Goal: Task Accomplishment & Management: Complete application form

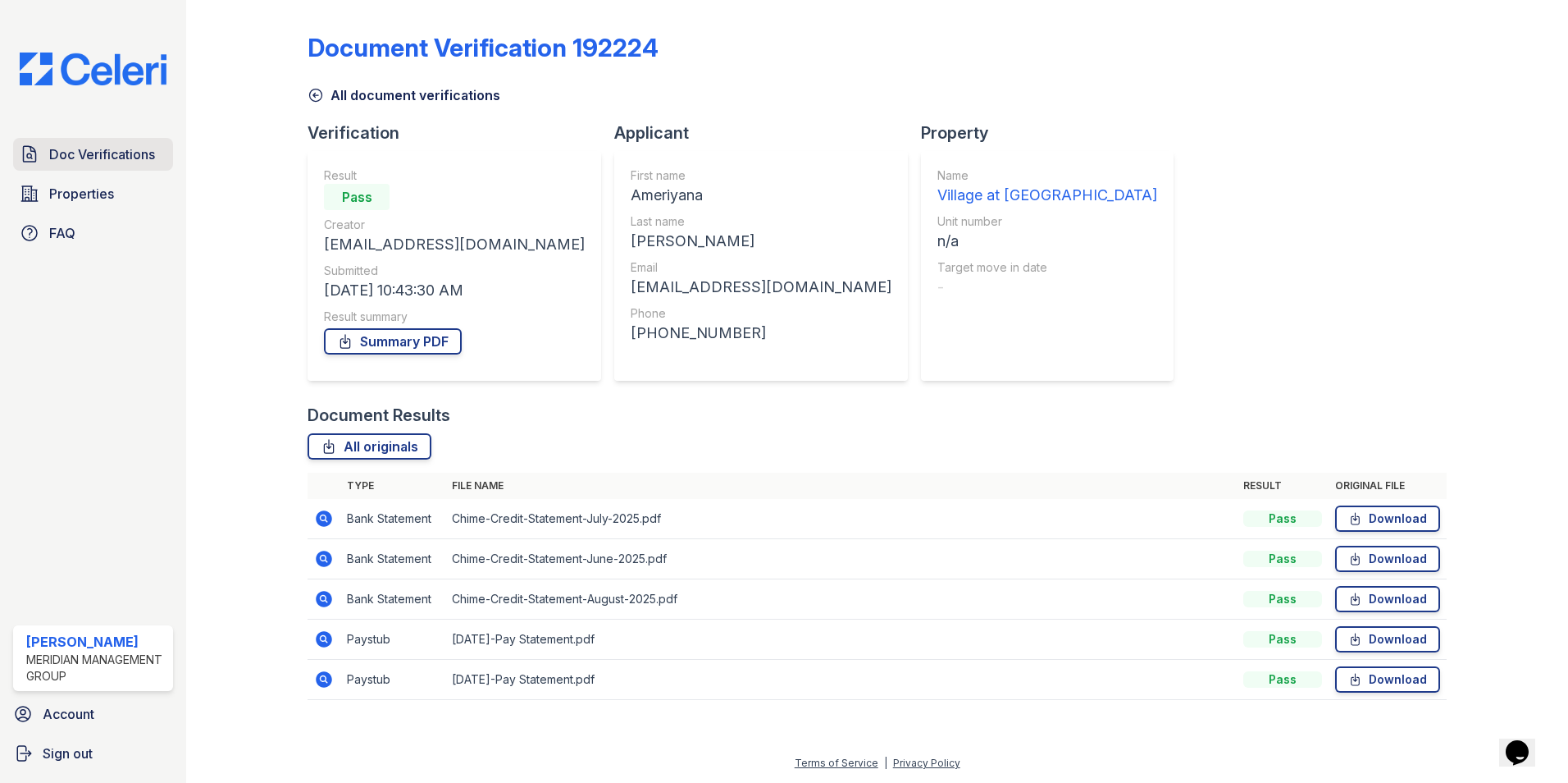
click at [149, 155] on span "Doc Verifications" at bounding box center [102, 155] width 105 height 20
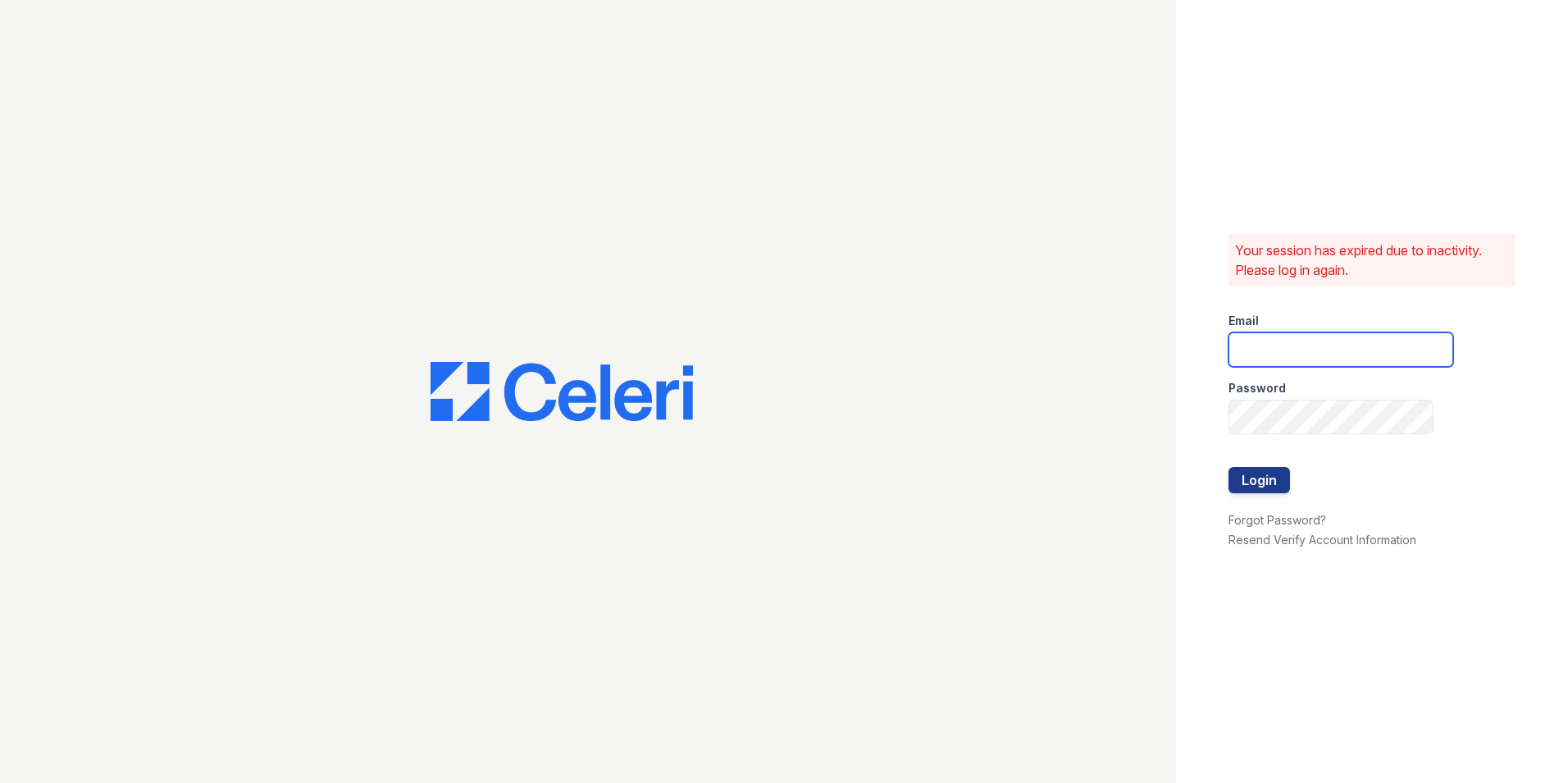
type input "[EMAIL_ADDRESS][DOMAIN_NAME]"
click at [1280, 482] on button "Login" at bounding box center [1259, 479] width 62 height 26
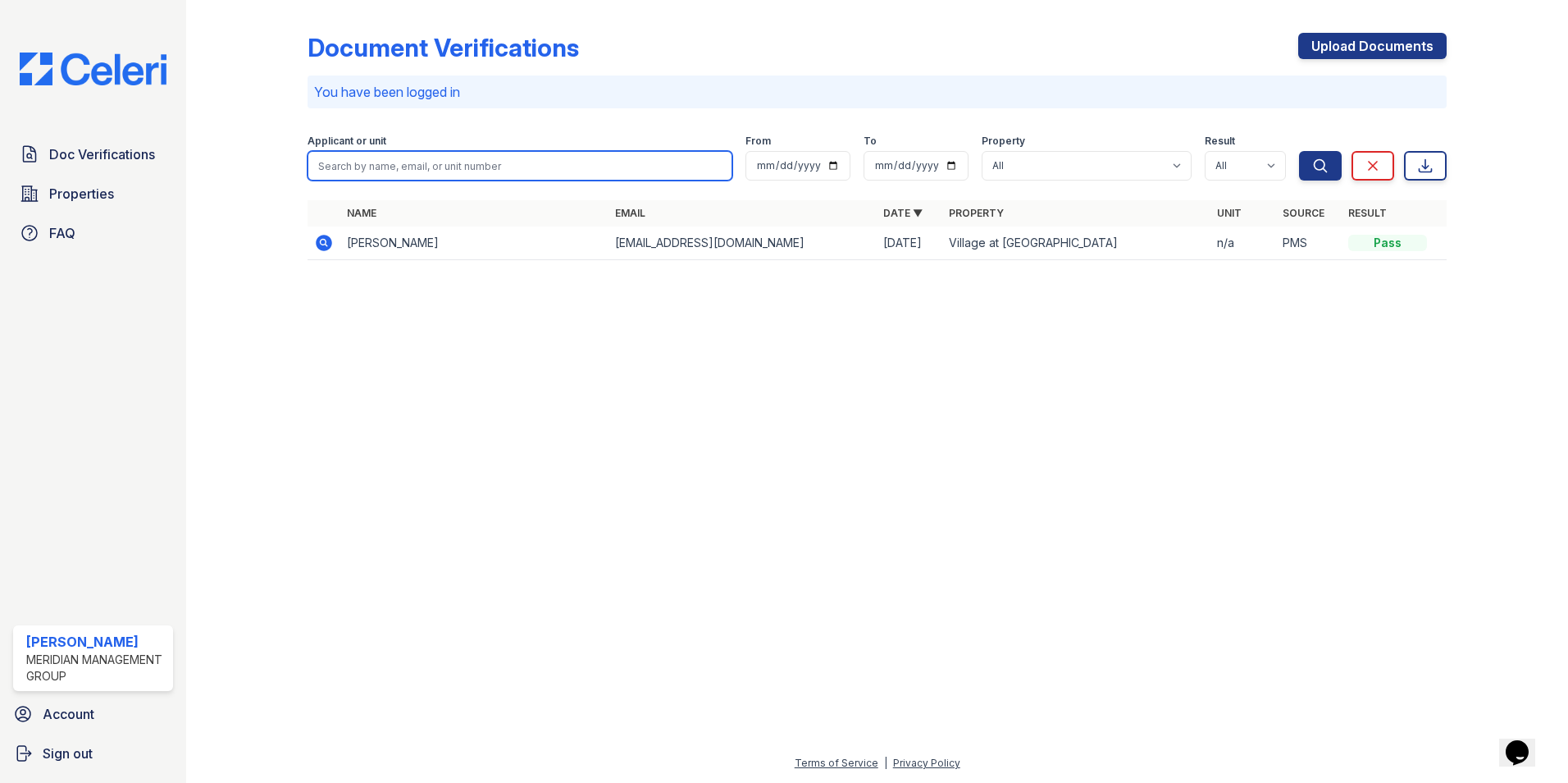
click at [367, 166] on input "search" at bounding box center [519, 166] width 424 height 29
type input "Roxanne Sanders"
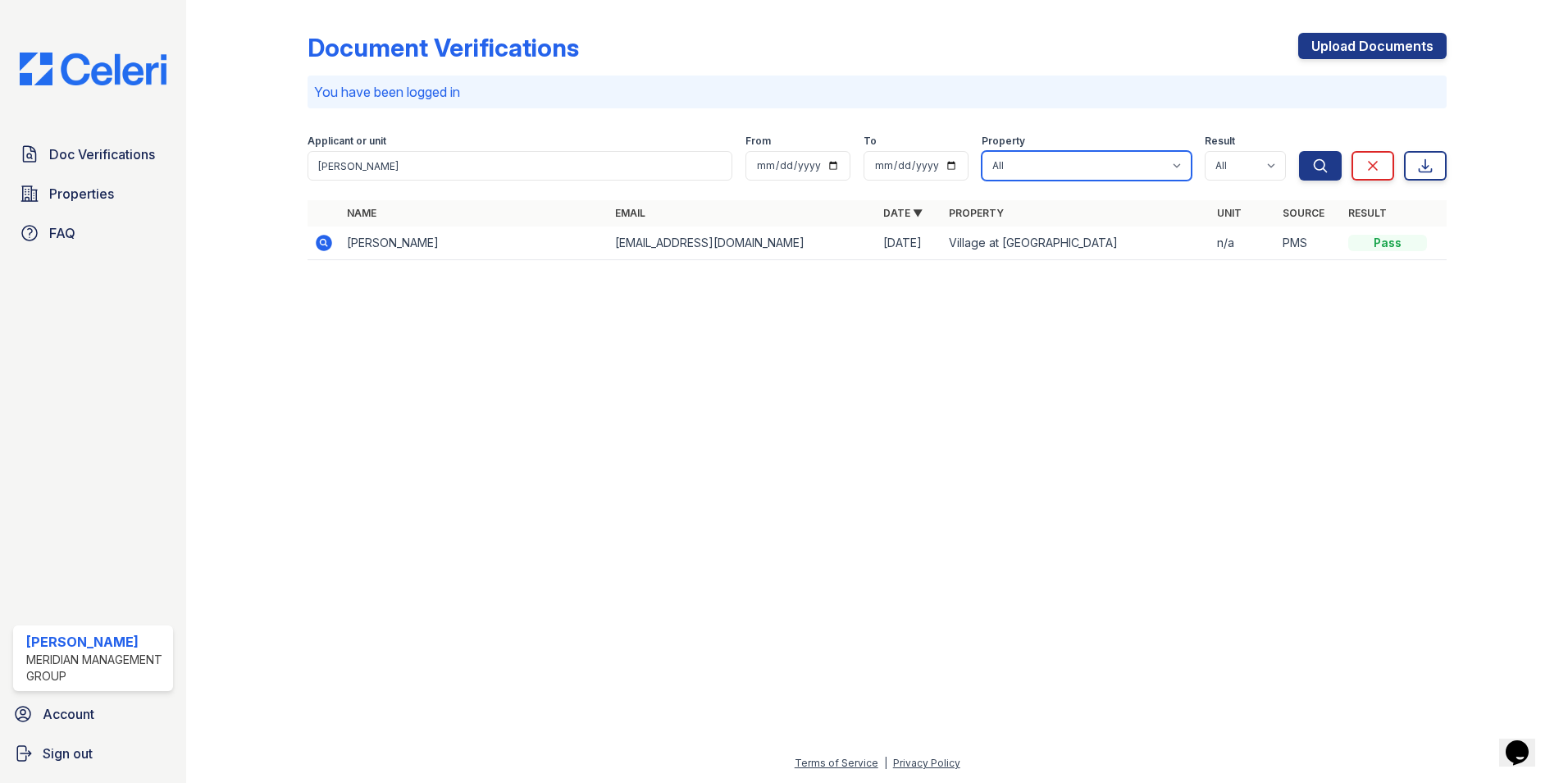
click at [1180, 164] on select "All Village at Glenhaven" at bounding box center [1086, 166] width 210 height 29
select select "5425"
click at [983, 151] on select "All Village at Glenhaven" at bounding box center [1086, 166] width 210 height 29
click at [1277, 168] on select "All Pass Caution Fail N/a" at bounding box center [1244, 166] width 81 height 29
click at [1067, 335] on div at bounding box center [877, 527] width 1329 height 450
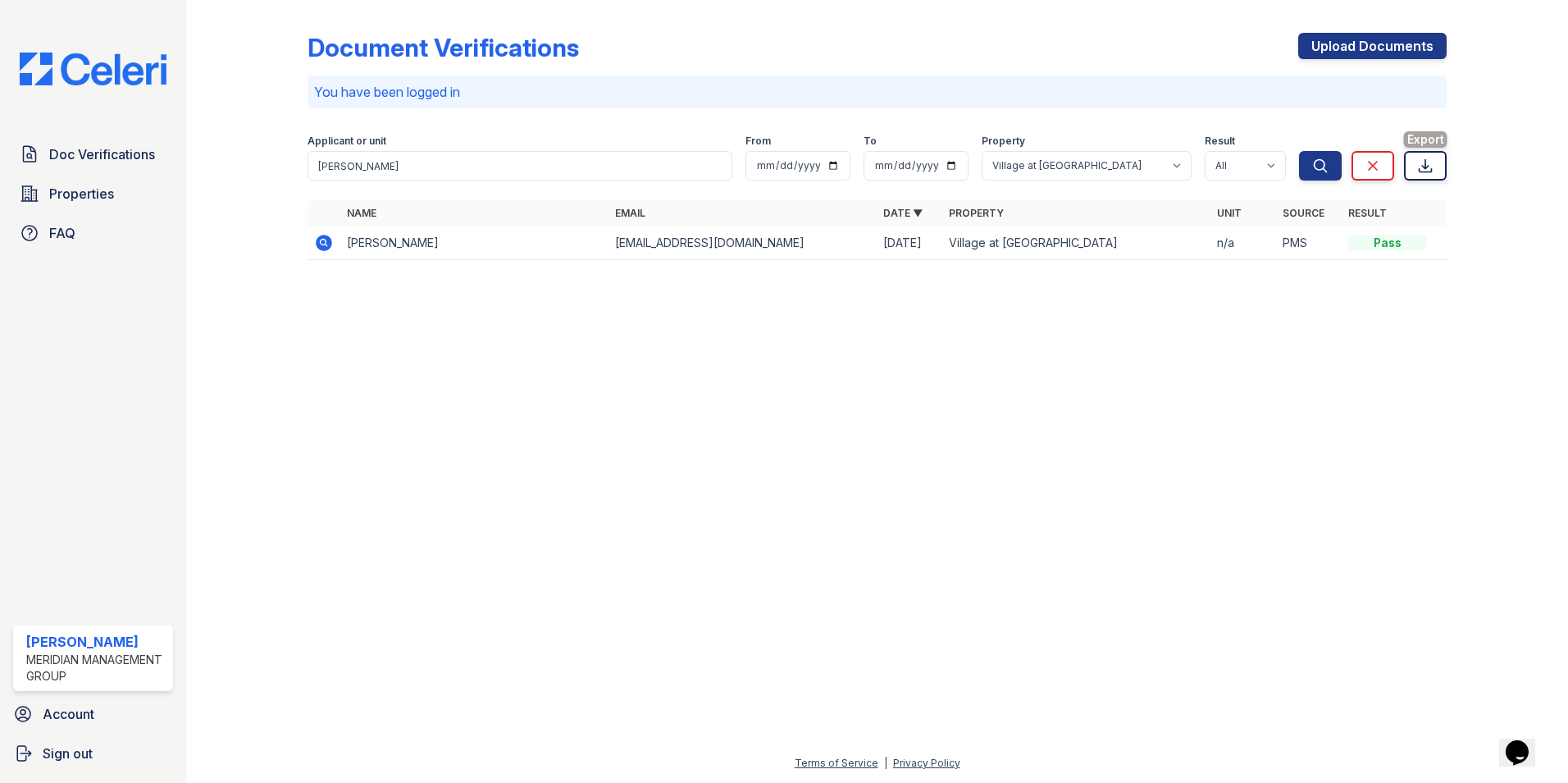
click at [1422, 166] on icon at bounding box center [1426, 166] width 13 height 13
click at [1453, 328] on div at bounding box center [877, 527] width 1329 height 450
click at [1423, 169] on icon at bounding box center [1425, 166] width 16 height 16
click at [1443, 297] on div "Document Verifications Upload Documents You have been logged in Filter Applican…" at bounding box center [877, 151] width 1329 height 303
click at [1386, 50] on link "Upload Documents" at bounding box center [1372, 45] width 148 height 26
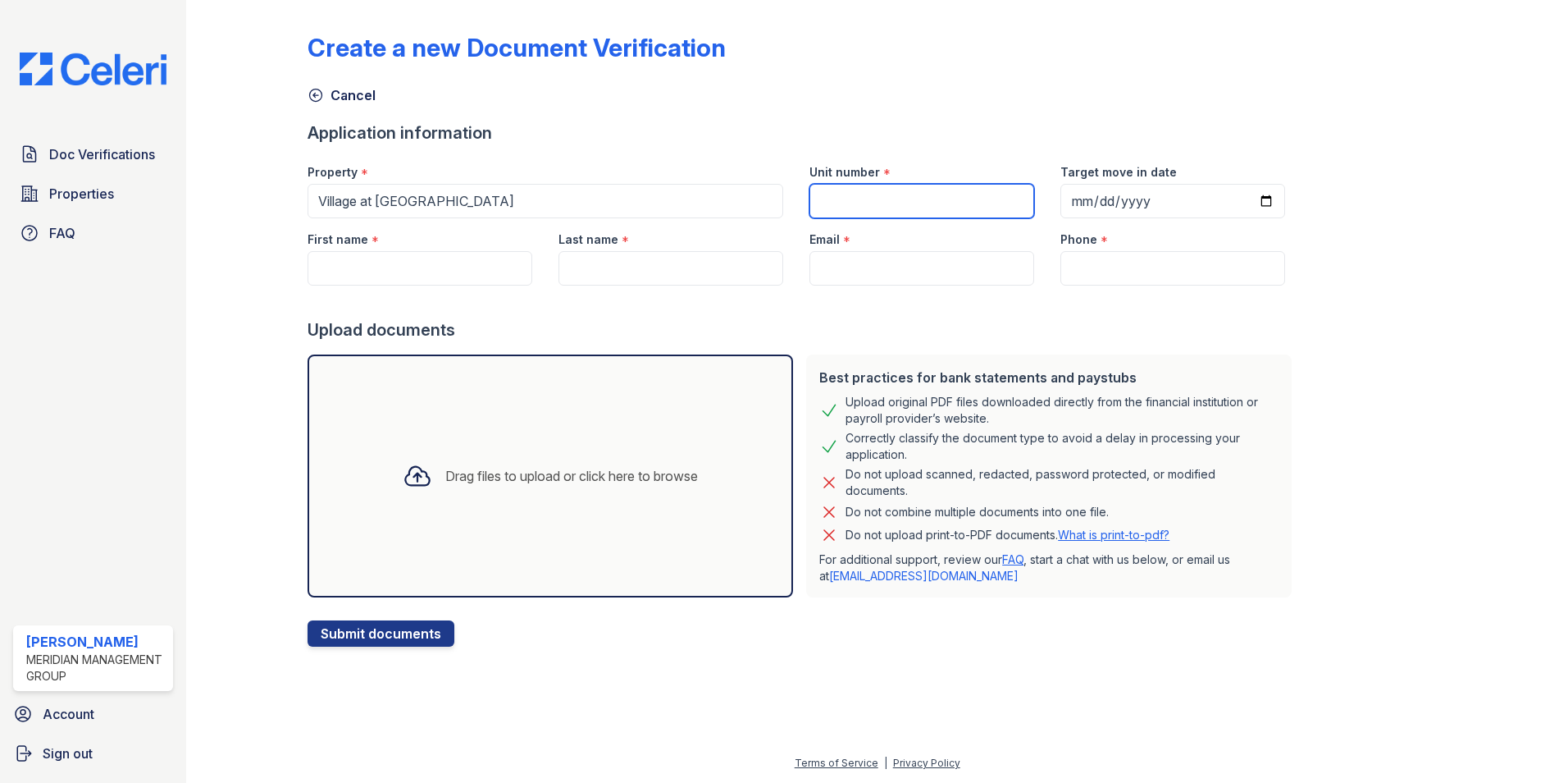
click at [865, 203] on input "Unit number" at bounding box center [921, 201] width 225 height 35
type input "10-D"
click at [1076, 205] on input "Target move in date" at bounding box center [1172, 201] width 225 height 35
type input "2025-10-03"
click at [406, 268] on input "First name" at bounding box center [419, 268] width 225 height 35
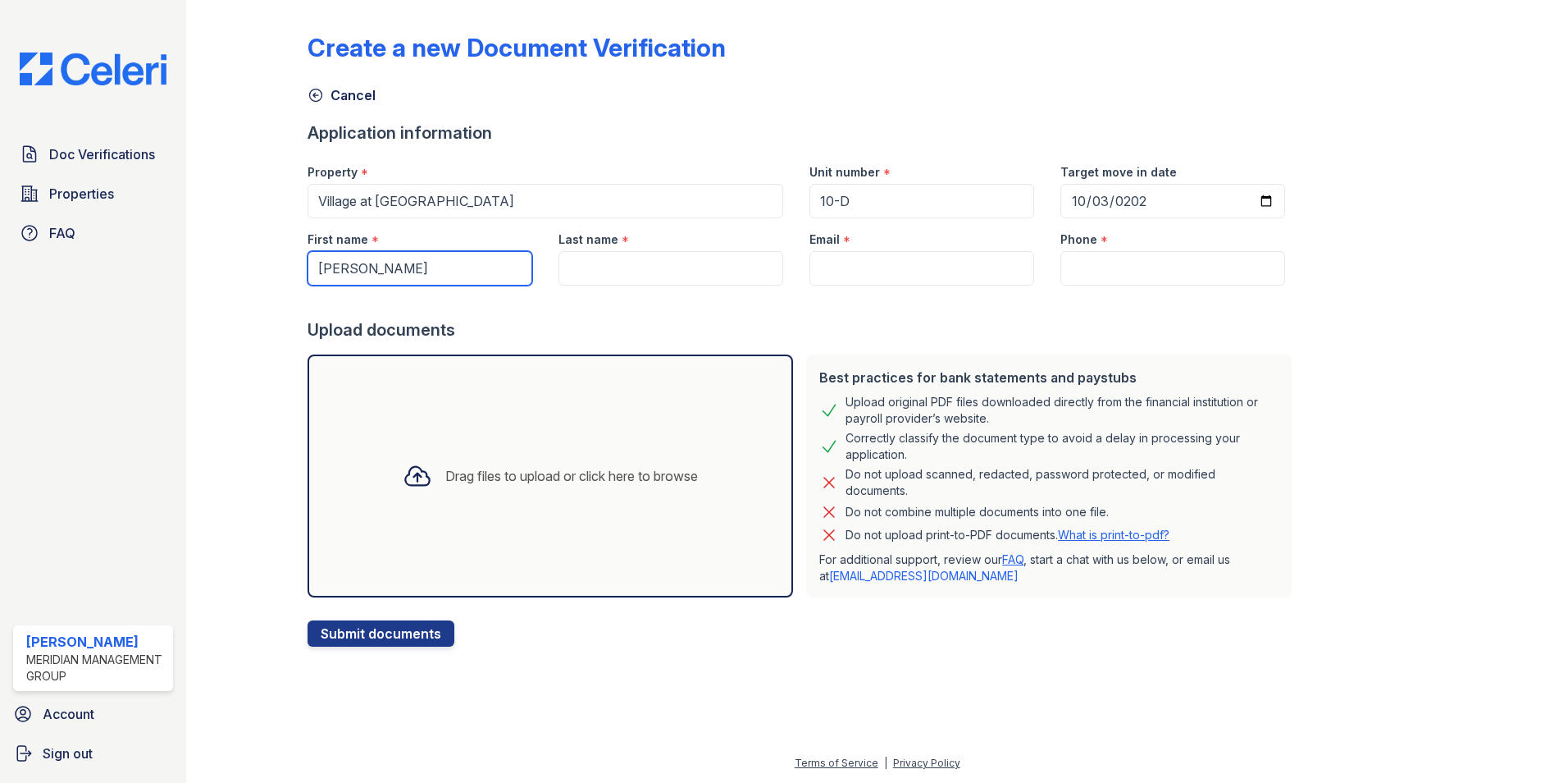
type input "Roxanne"
click at [574, 269] on input "Last name" at bounding box center [670, 268] width 225 height 35
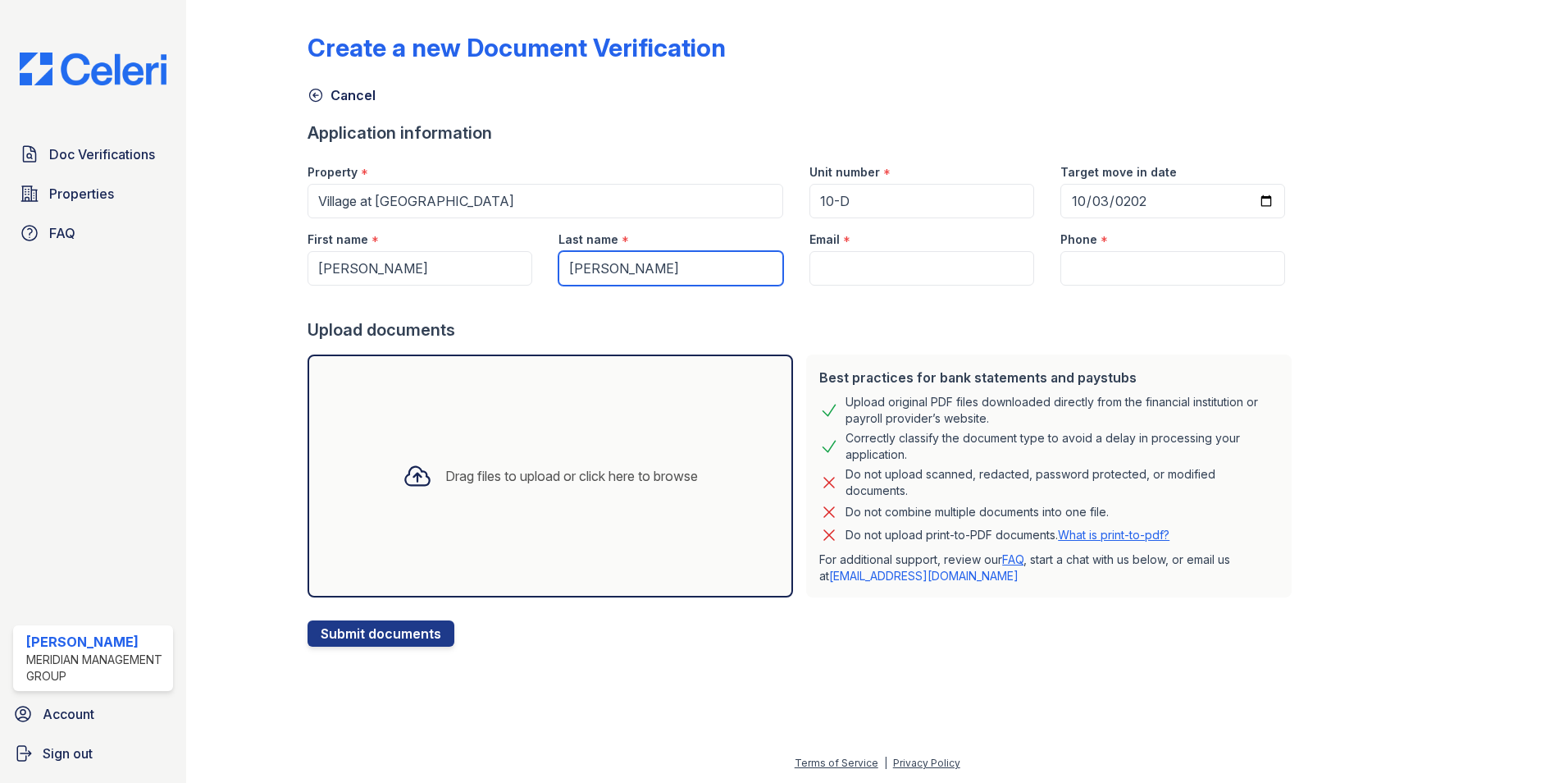
type input "Sanders"
click at [825, 269] on input "Email" at bounding box center [921, 268] width 225 height 35
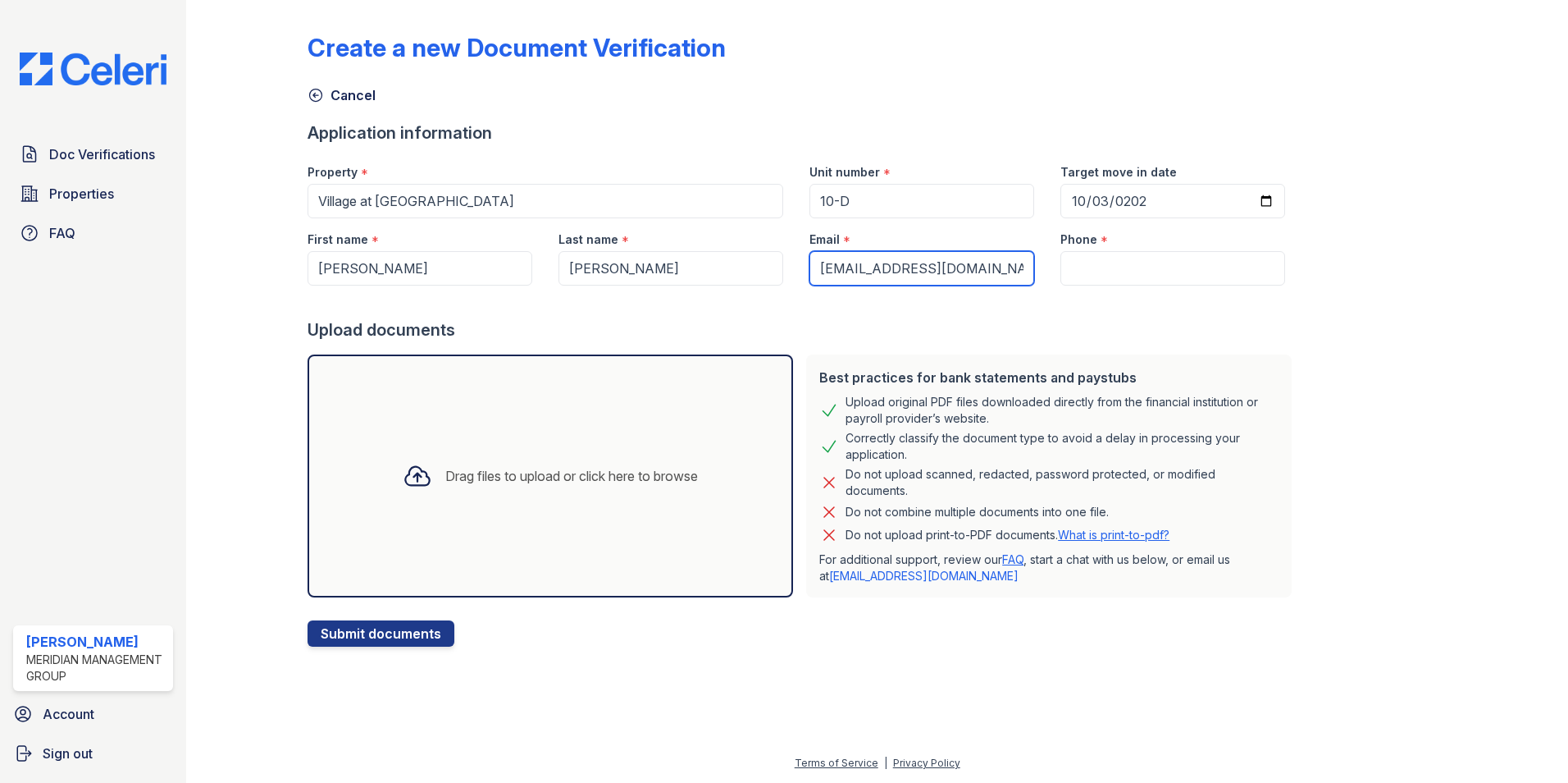
type input "roxannedavis45@gmail.com"
drag, startPoint x: 1076, startPoint y: 271, endPoint x: 1090, endPoint y: 274, distance: 14.3
click at [1076, 271] on input "Phone" at bounding box center [1172, 268] width 225 height 35
type input "8645546887"
click at [491, 476] on div "Drag files to upload or click here to browse" at bounding box center [572, 476] width 253 height 20
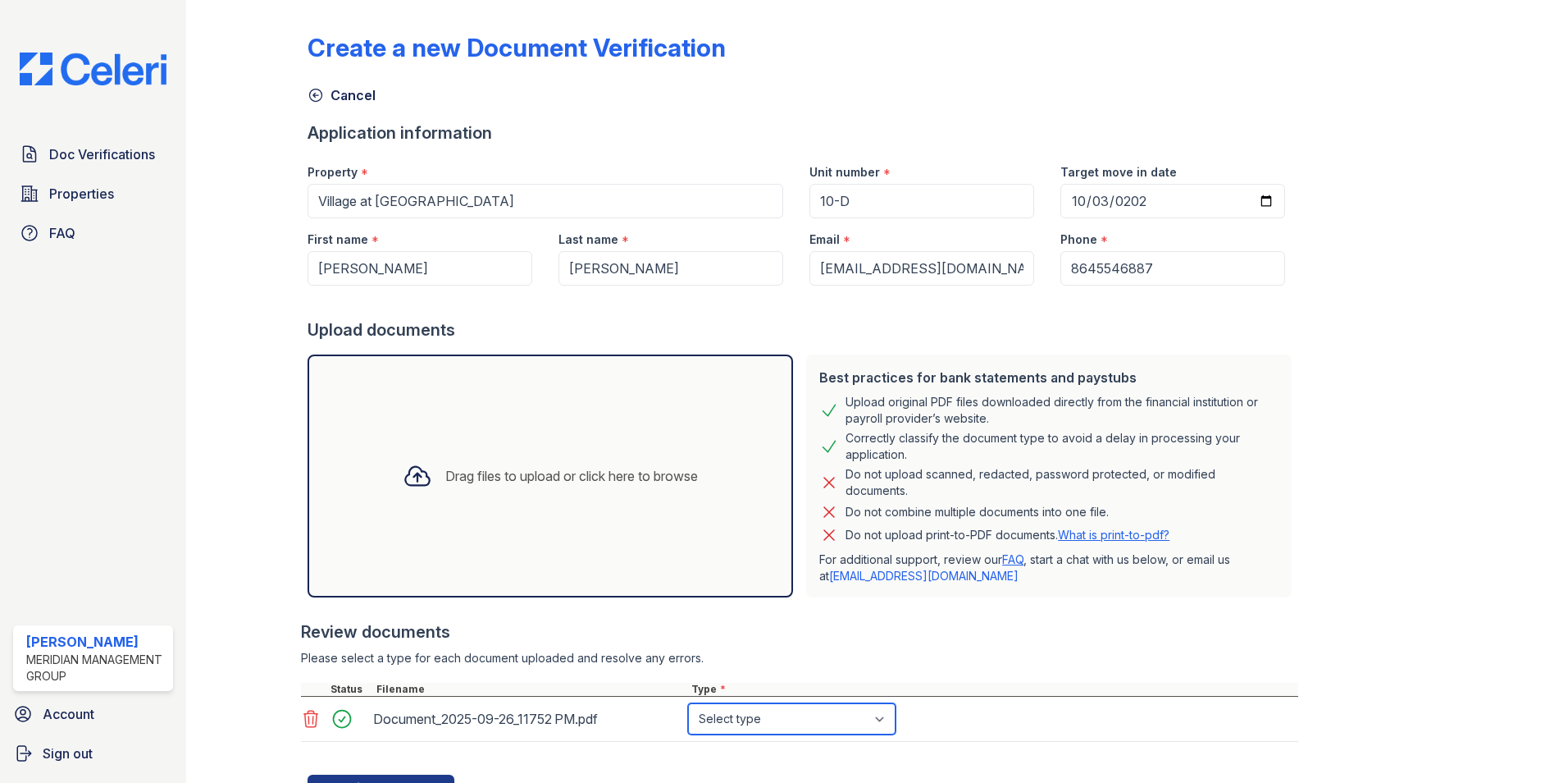
click at [880, 722] on select "Select type Paystub Bank Statement Offer Letter Tax Documents Benefit Award Let…" at bounding box center [792, 718] width 207 height 31
select select "benefit_award_letter"
click at [688, 703] on select "Select type Paystub Bank Statement Offer Letter Tax Documents Benefit Award Let…" at bounding box center [792, 718] width 207 height 31
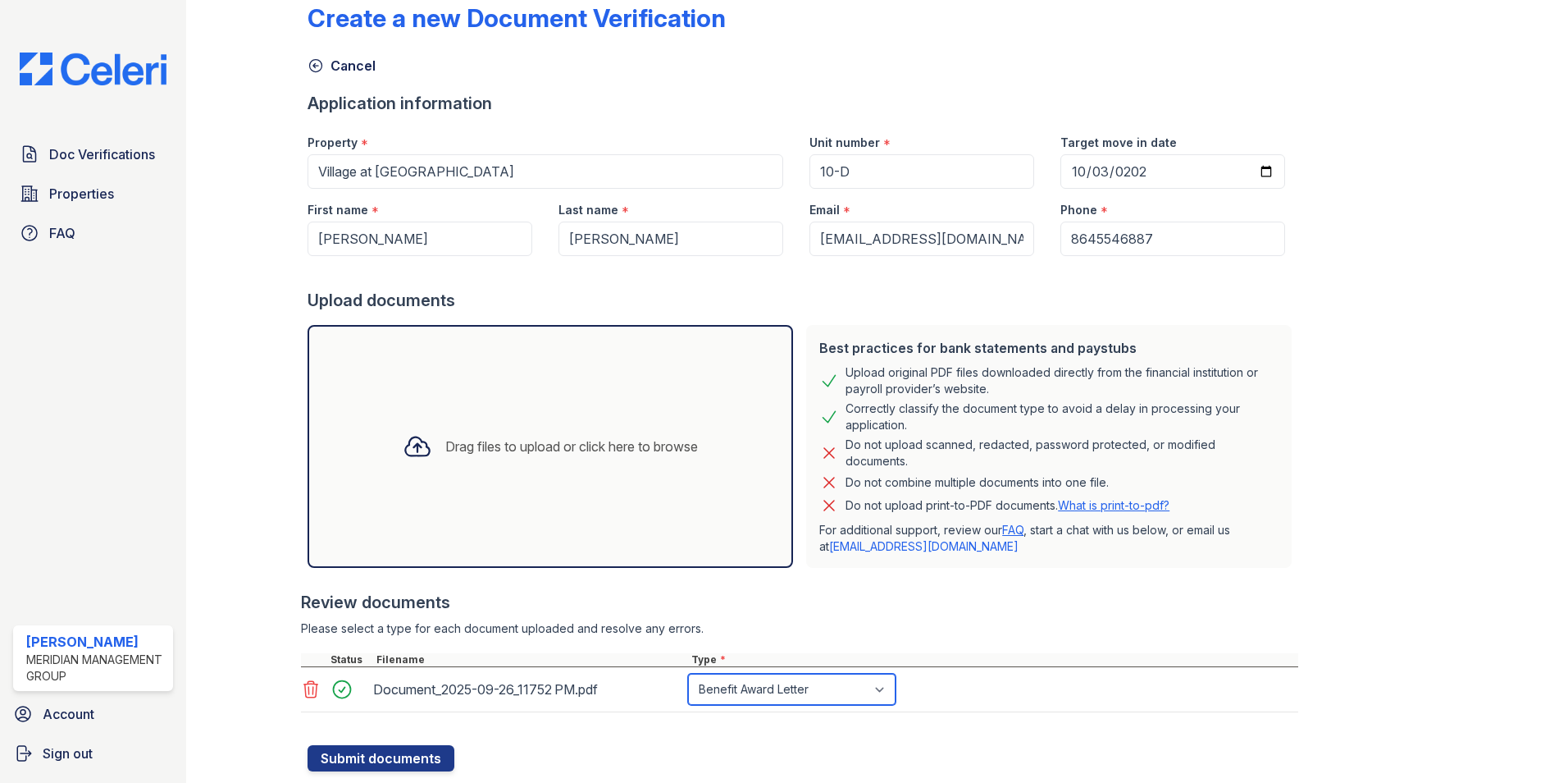
scroll to position [74, 0]
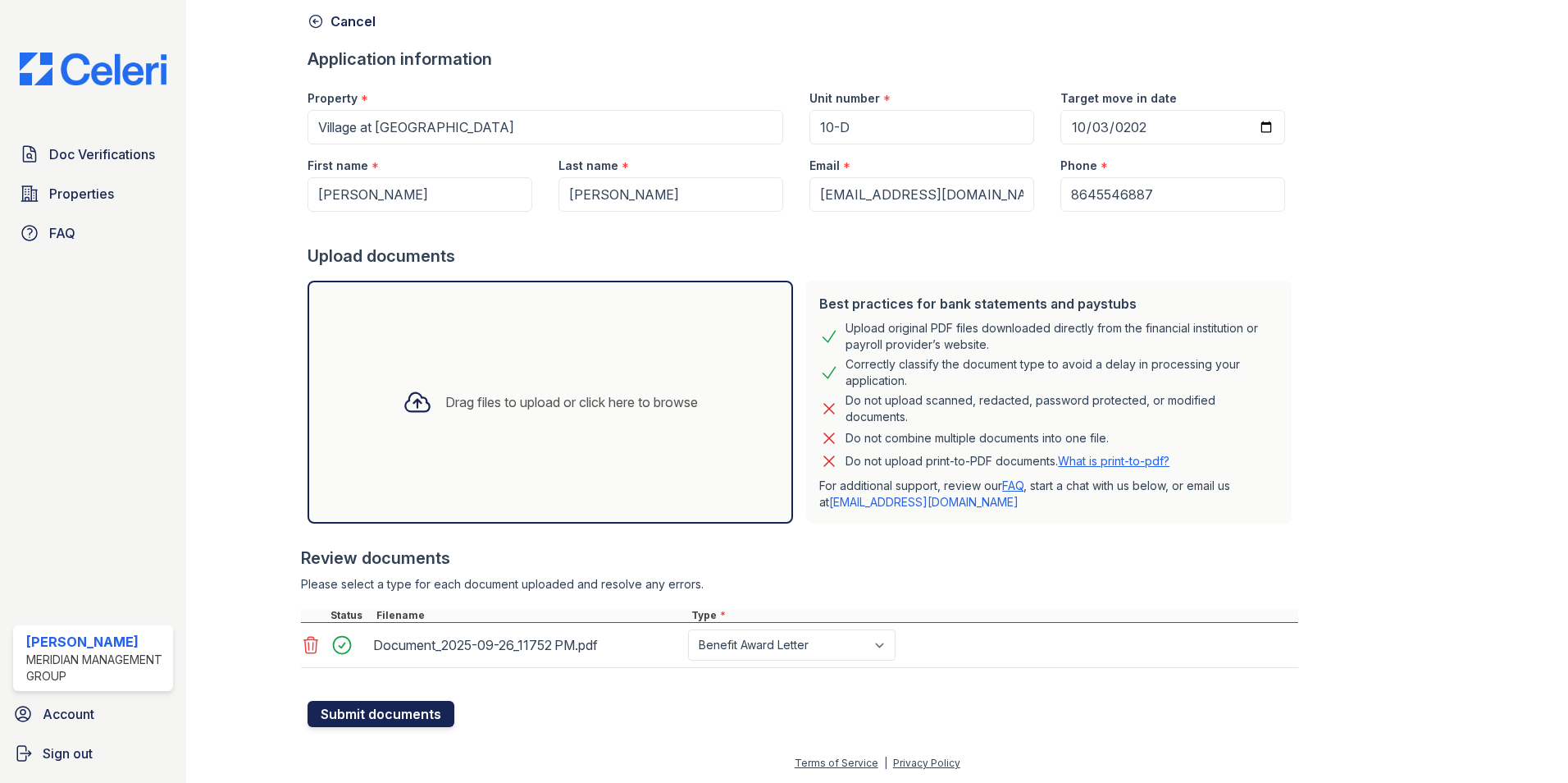
click at [404, 717] on button "Submit documents" at bounding box center [380, 713] width 146 height 26
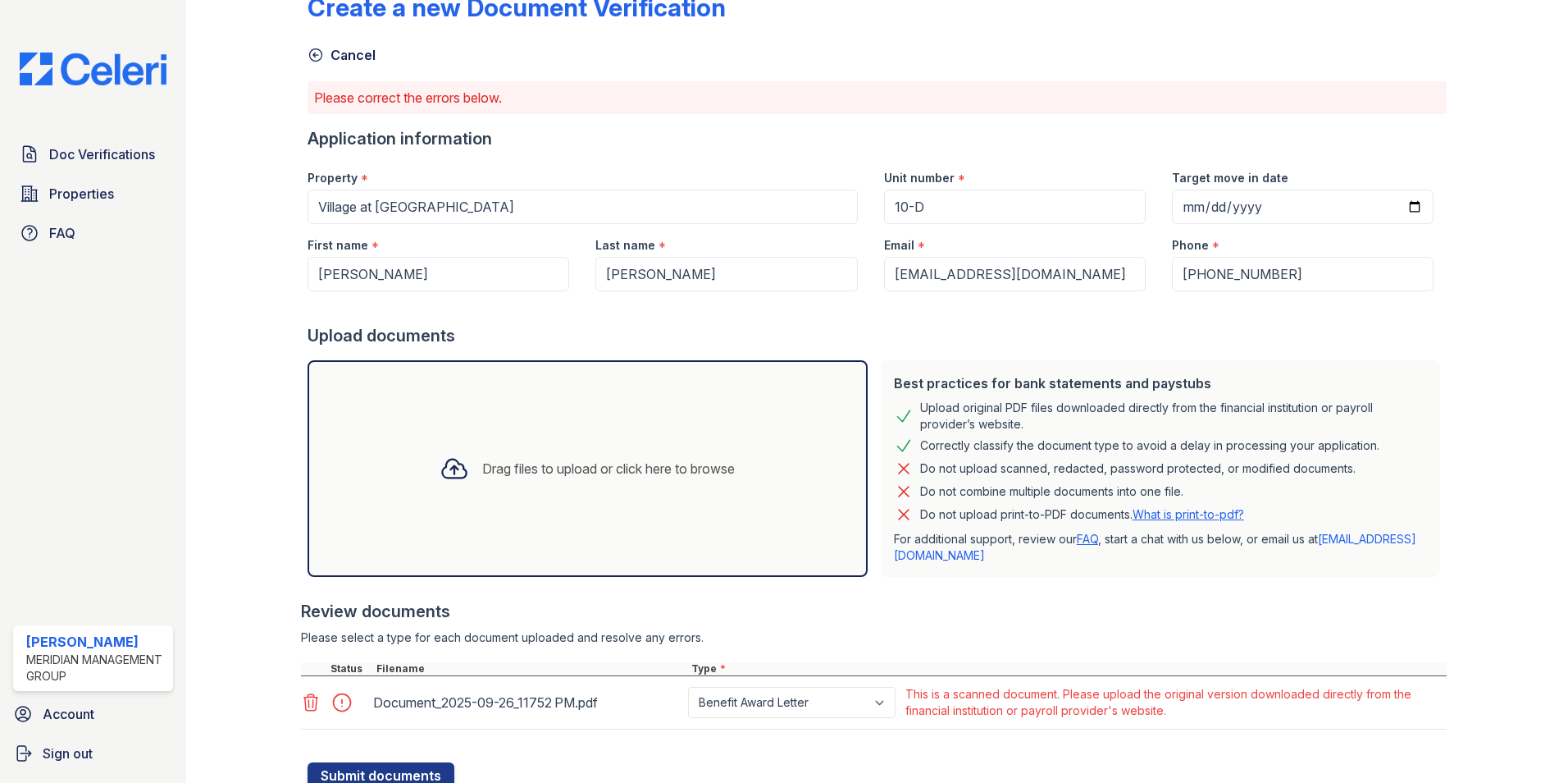
scroll to position [102, 0]
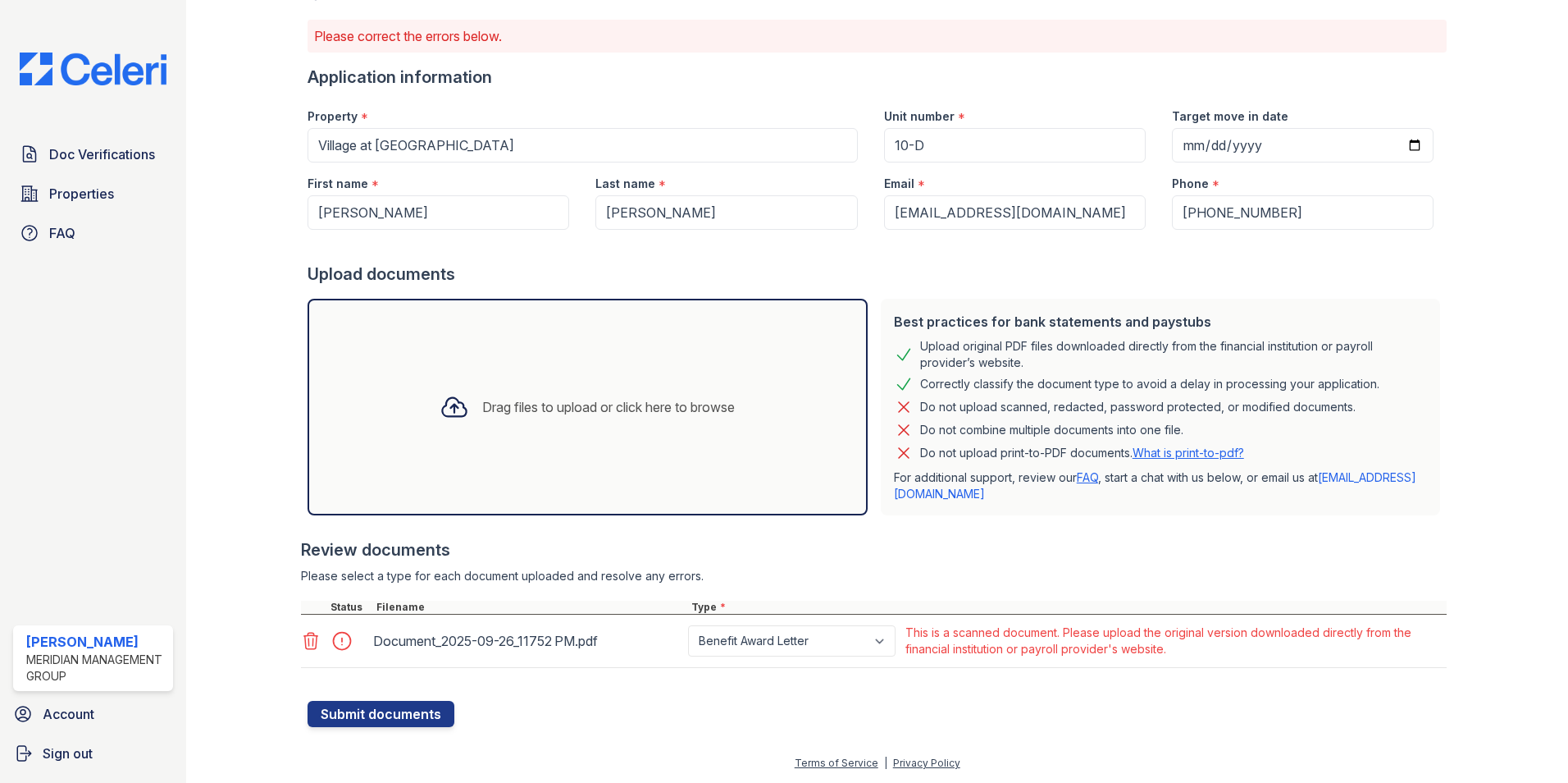
click at [315, 645] on icon at bounding box center [311, 641] width 14 height 16
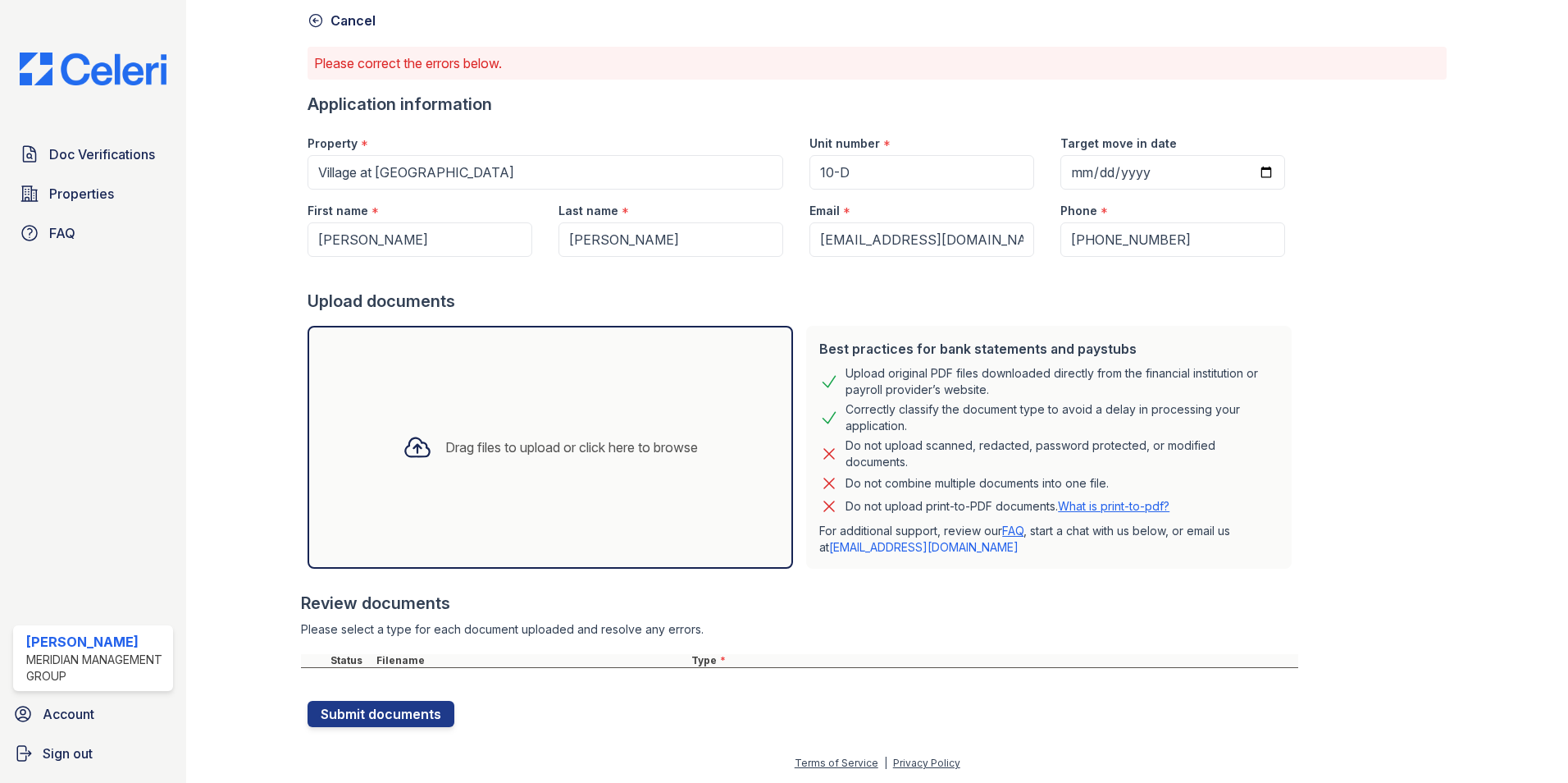
scroll to position [75, 0]
click at [504, 432] on div "Drag files to upload or click here to browse" at bounding box center [551, 447] width 322 height 55
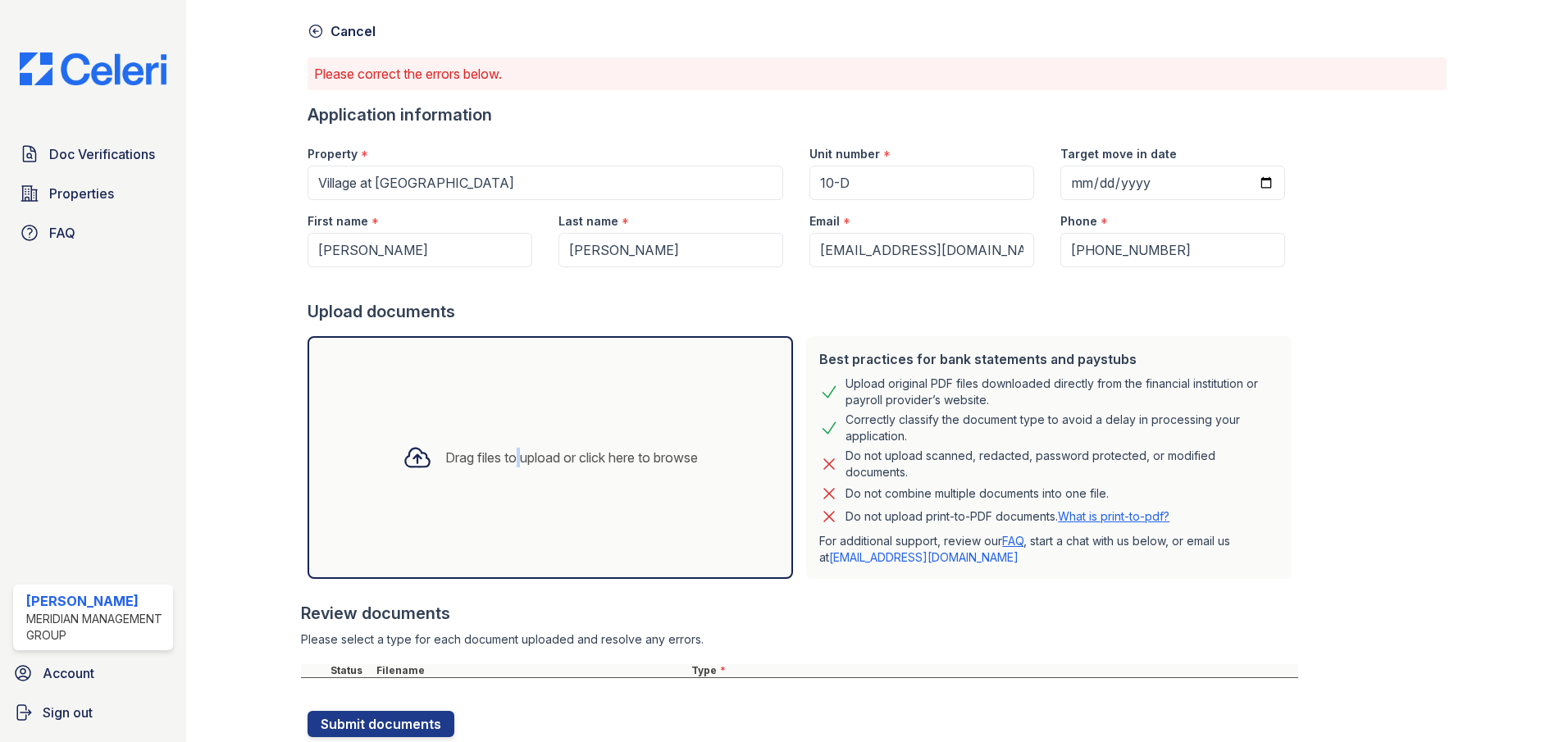
scroll to position [115, 0]
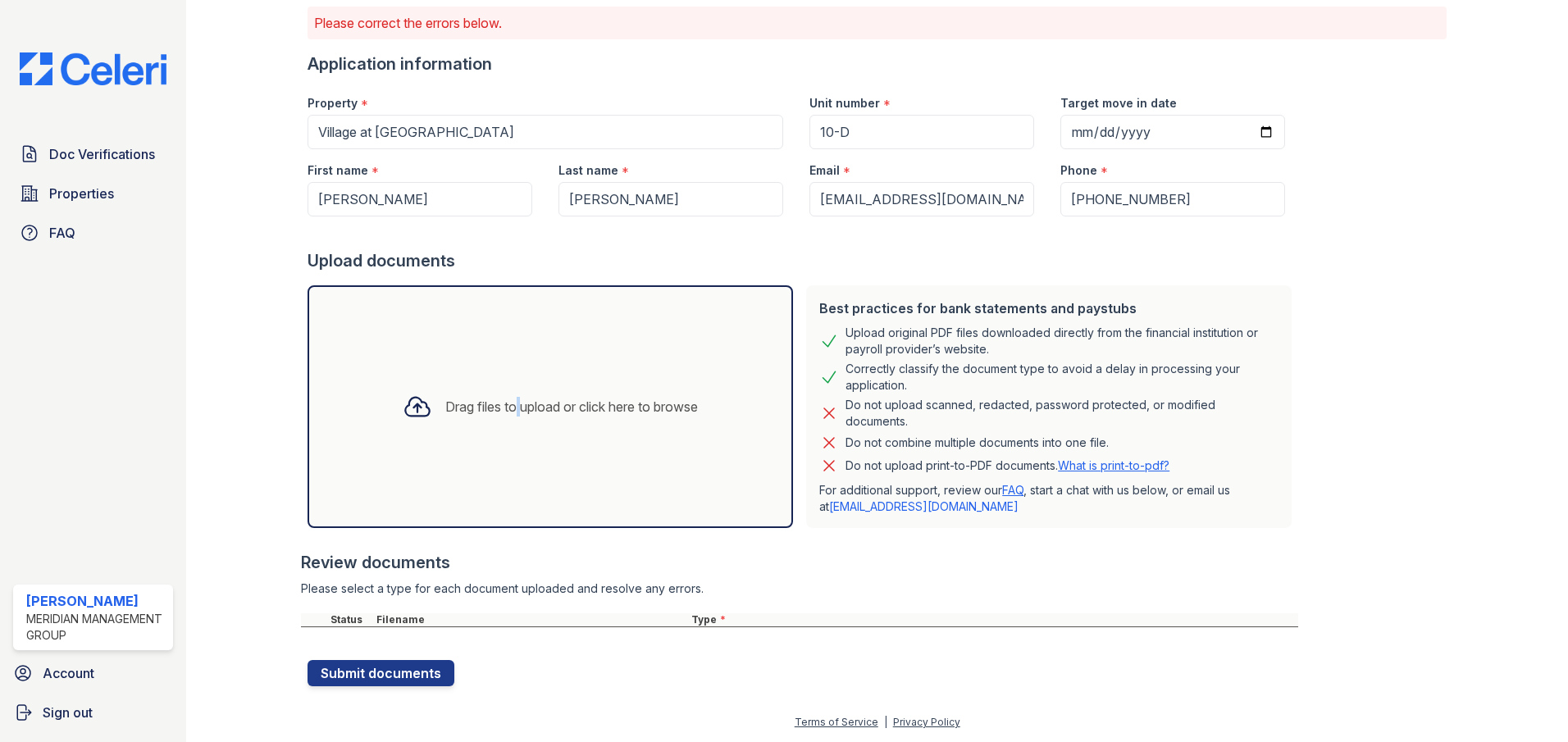
click at [499, 415] on div "Drag files to upload or click here to browse" at bounding box center [572, 407] width 253 height 20
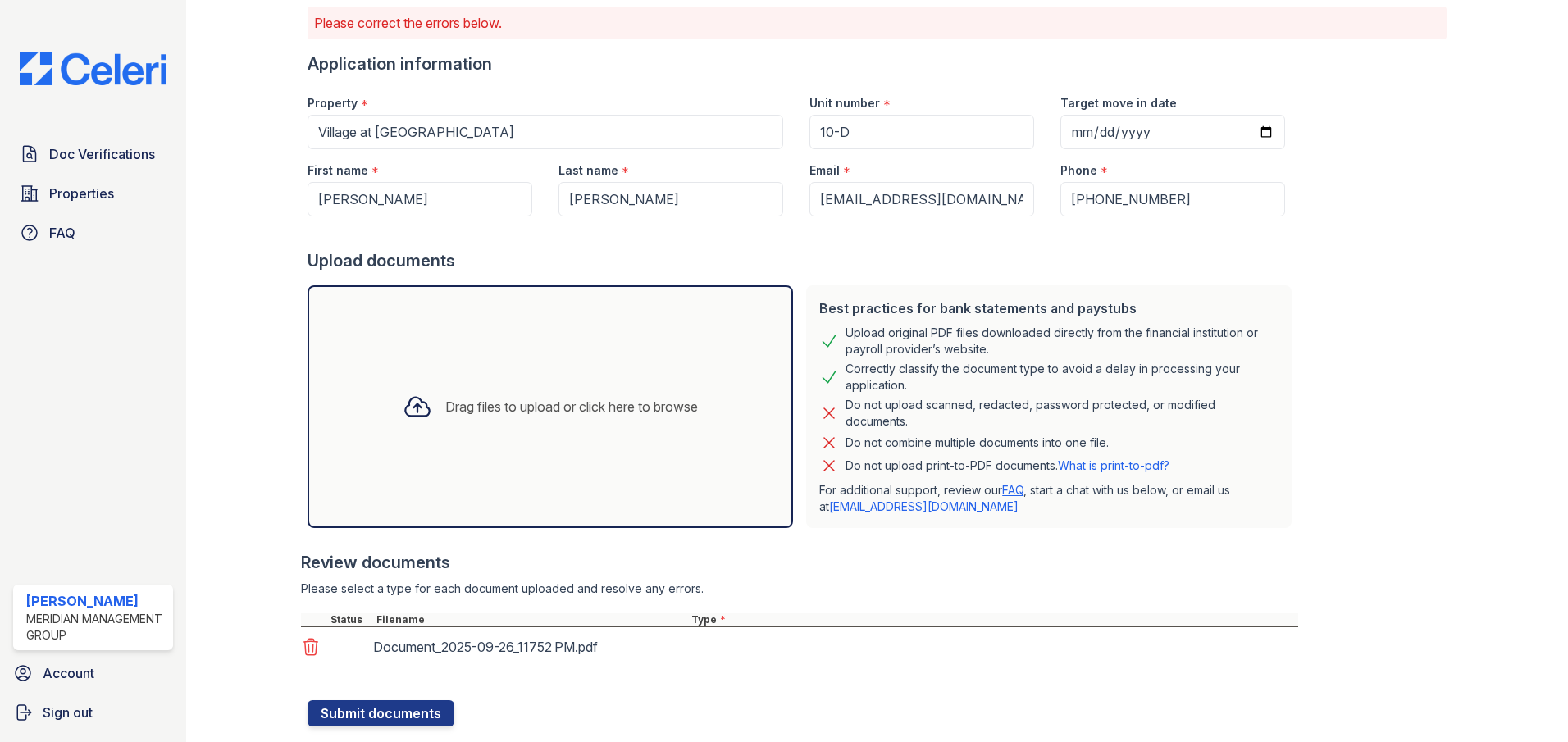
scroll to position [155, 0]
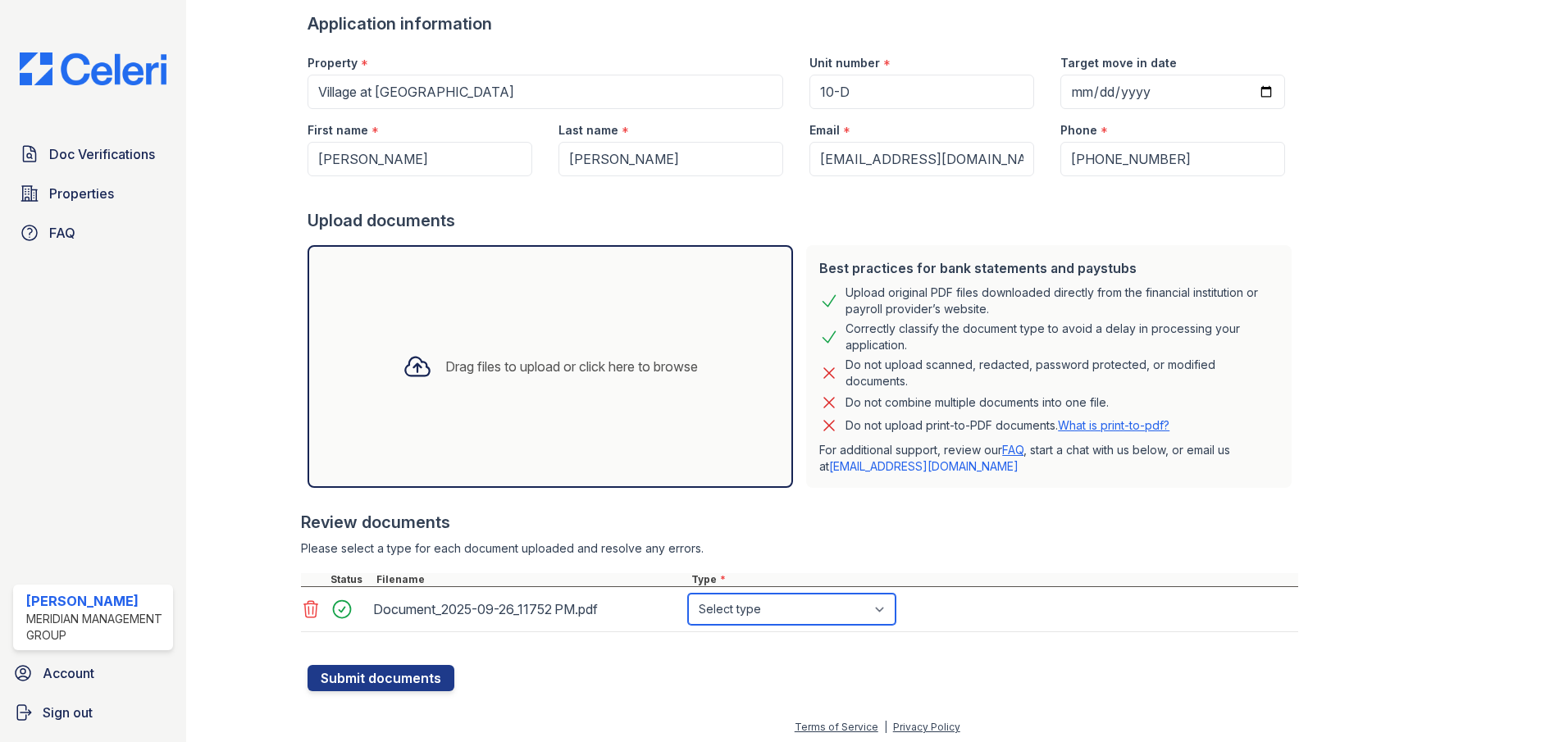
click at [875, 607] on select "Select type Paystub Bank Statement Offer Letter Tax Documents Benefit Award Let…" at bounding box center [792, 609] width 207 height 31
select select "benefit_award_letter"
click at [688, 594] on select "Select type Paystub Bank Statement Offer Letter Tax Documents Benefit Award Let…" at bounding box center [792, 609] width 207 height 31
click at [385, 678] on button "Submit documents" at bounding box center [380, 678] width 146 height 26
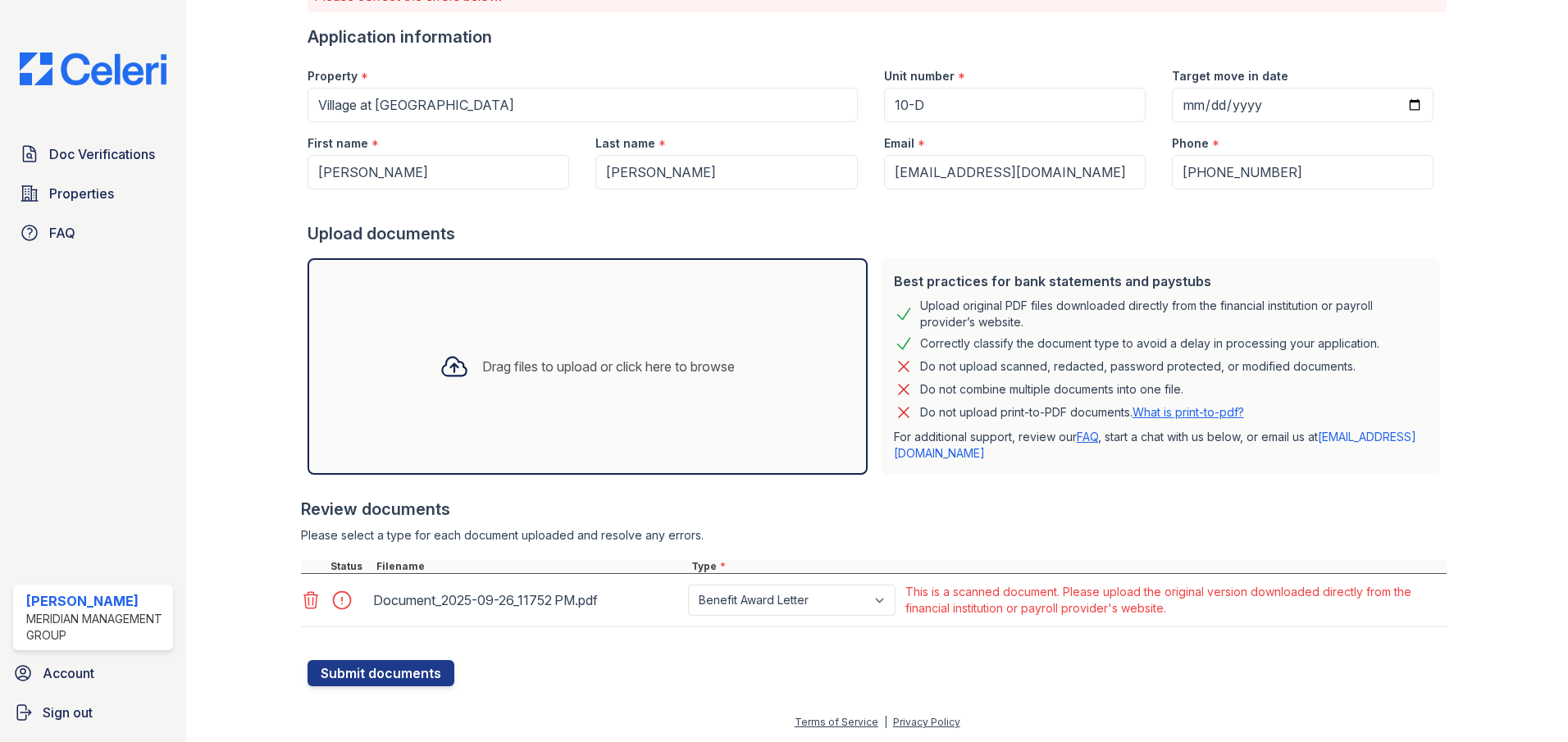
scroll to position [60, 0]
